Goal: Task Accomplishment & Management: Complete application form

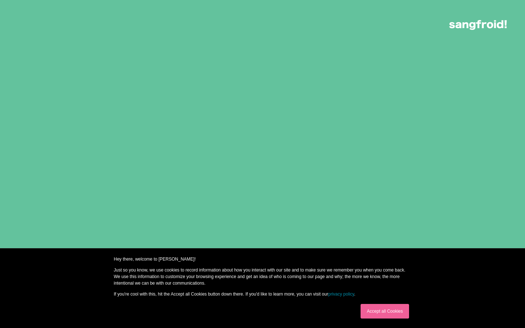
scroll to position [1, 0]
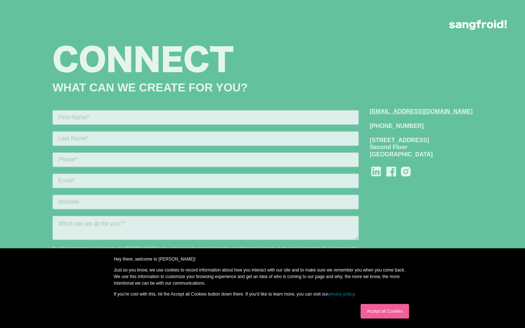
click at [384, 311] on link "Accept all Cookies" at bounding box center [384, 311] width 48 height 15
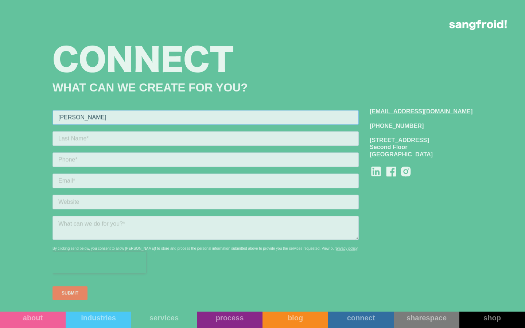
type input "[PERSON_NAME]"
type input "9093130741"
type input "[PERSON_NAME][EMAIL_ADDRESS][DOMAIN_NAME]"
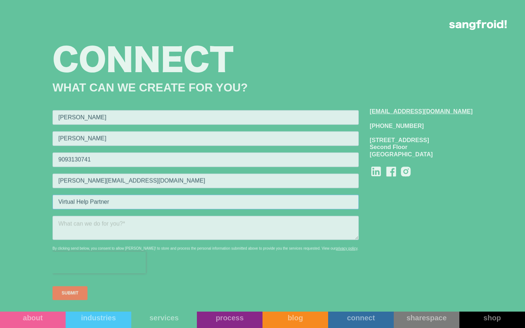
type input "Virtual Help Partner"
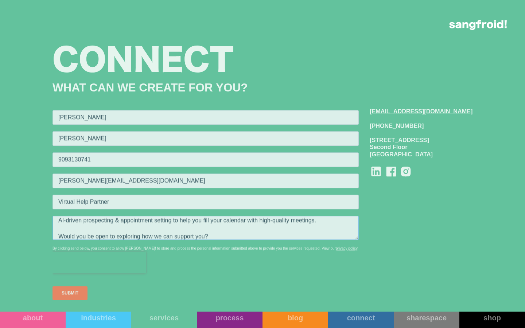
type textarea "Hi there, I tried emailing you, but it bounced for some reason... so I’m reachi…"
click at [70, 292] on input "SUBMIT" at bounding box center [69, 293] width 35 height 14
